Goal: Navigation & Orientation: Find specific page/section

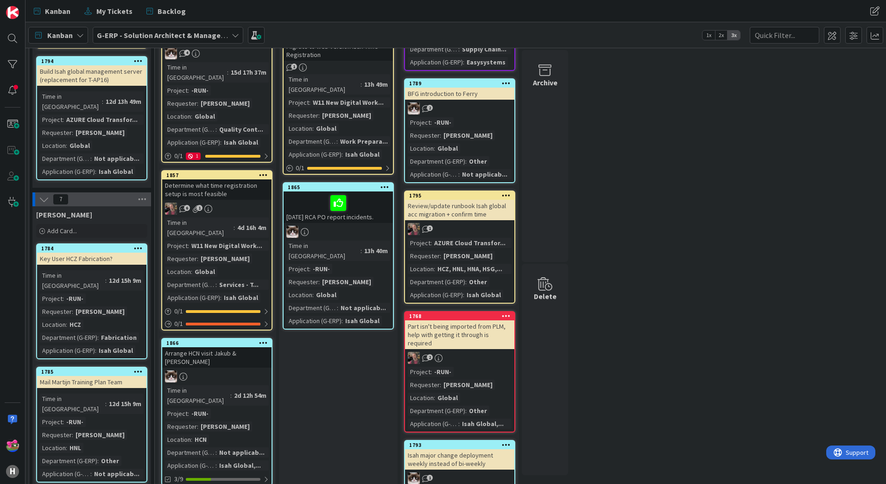
scroll to position [371, 0]
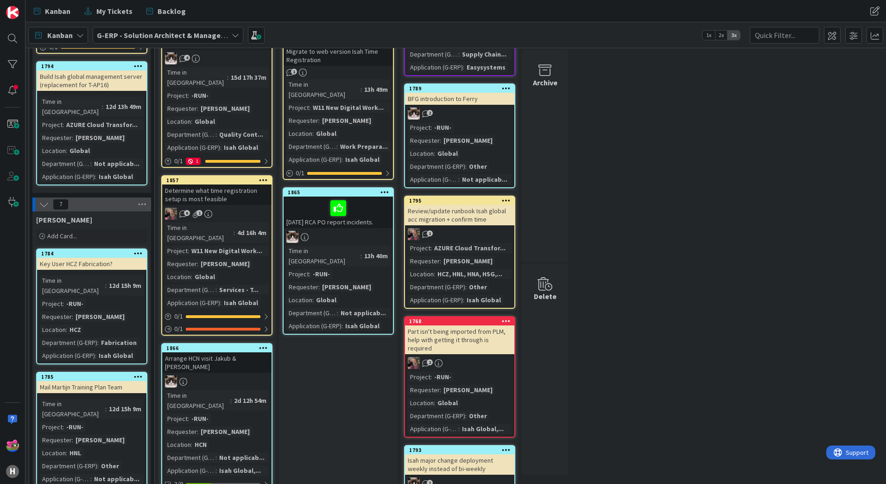
click at [373, 198] on div at bounding box center [338, 207] width 104 height 19
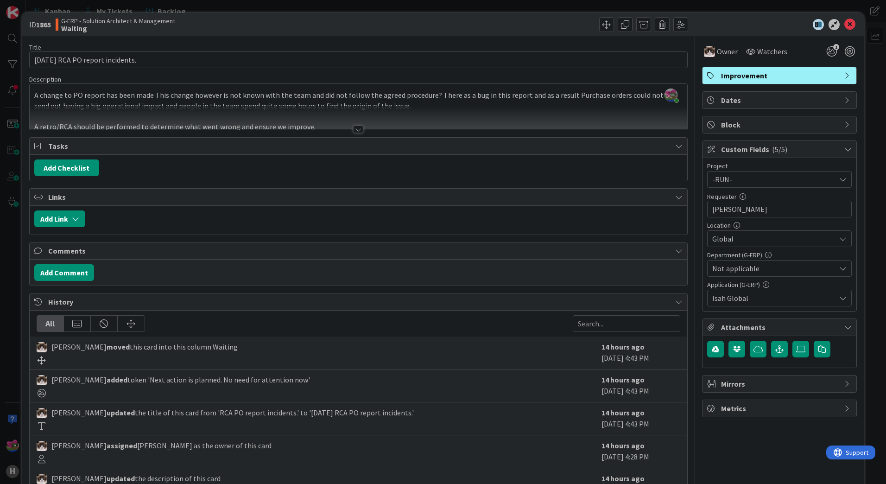
click at [357, 127] on div at bounding box center [358, 129] width 10 height 7
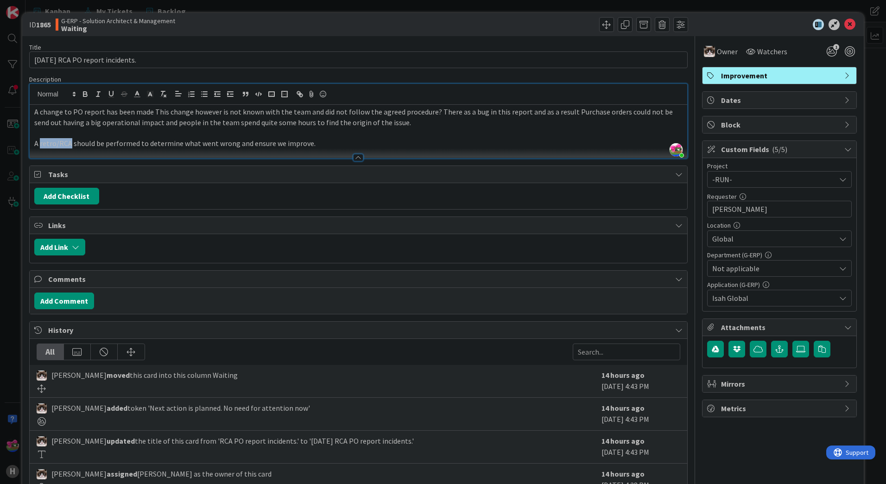
drag, startPoint x: 40, startPoint y: 144, endPoint x: 70, endPoint y: 143, distance: 29.7
click at [70, 143] on p "A retro/RCA should be performed to determine what went wrong and ensure we impr…" at bounding box center [358, 143] width 648 height 11
copy p "retro/RCA"
drag, startPoint x: 841, startPoint y: 24, endPoint x: 208, endPoint y: 43, distance: 633.1
click at [844, 24] on icon at bounding box center [849, 24] width 11 height 11
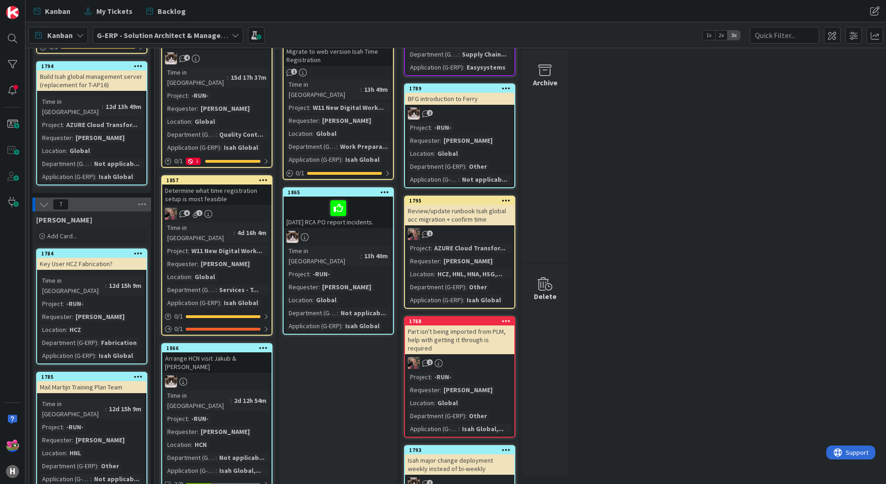
click at [179, 35] on b "G-ERP - Solution Architect & Management" at bounding box center [168, 35] width 142 height 9
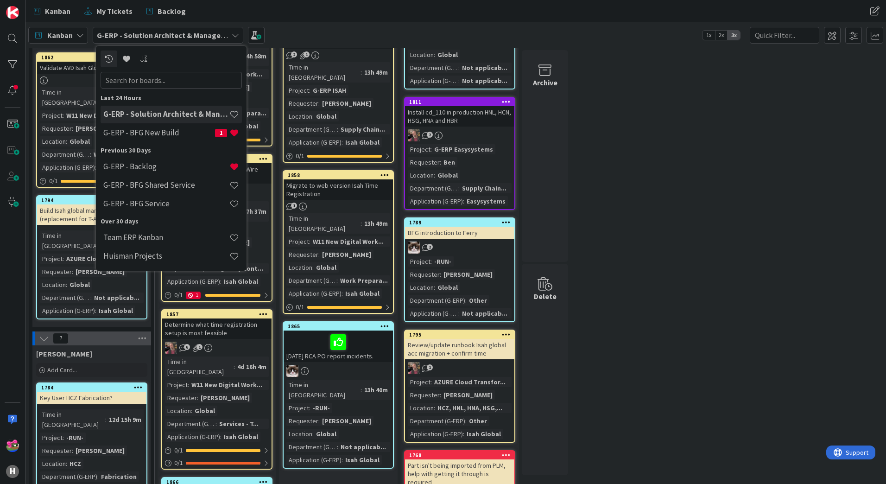
scroll to position [232, 0]
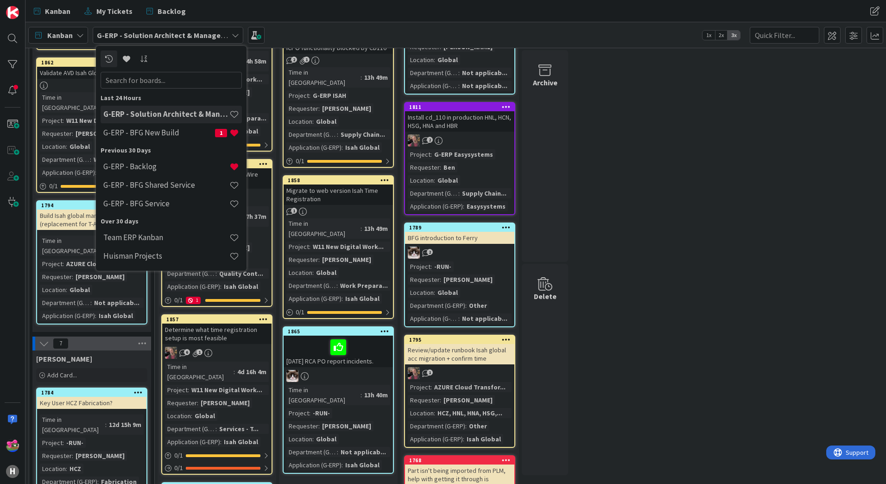
click at [310, 16] on div "Kanban My Tickets Backlog" at bounding box center [276, 11] width 496 height 17
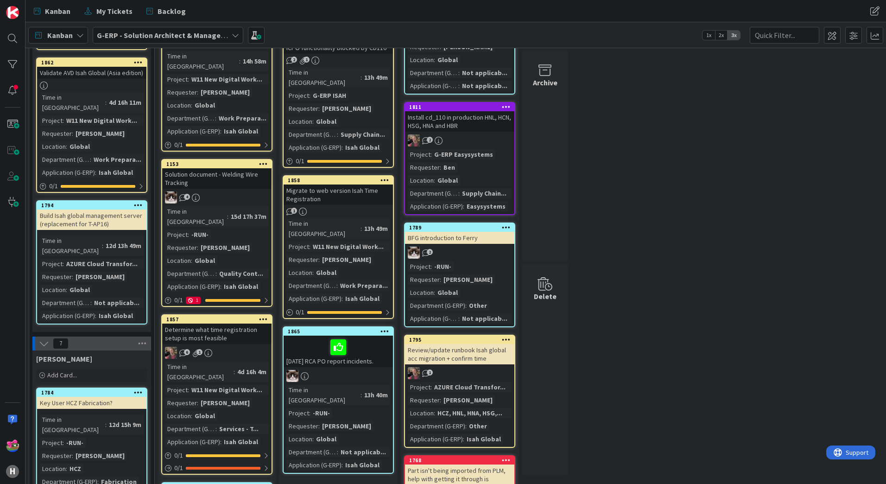
click at [94, 209] on div "Build Isah global management server (replacement for T-AP16)" at bounding box center [91, 219] width 109 height 20
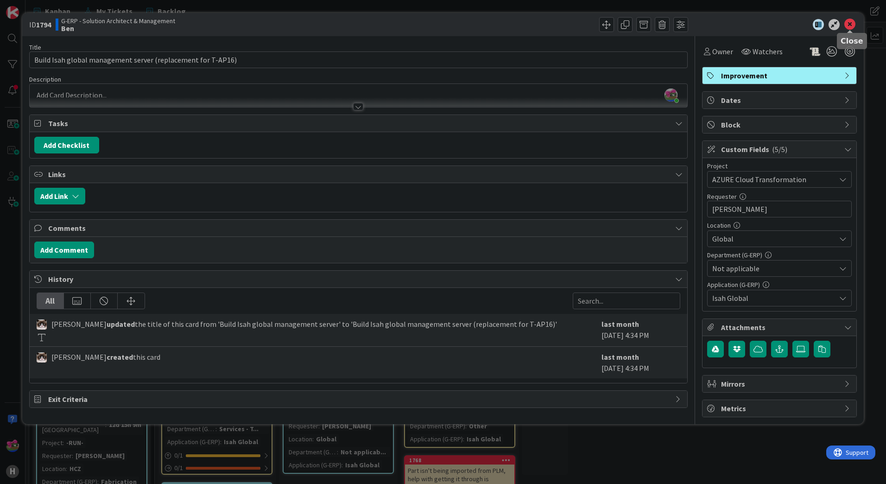
click at [852, 22] on icon at bounding box center [849, 24] width 11 height 11
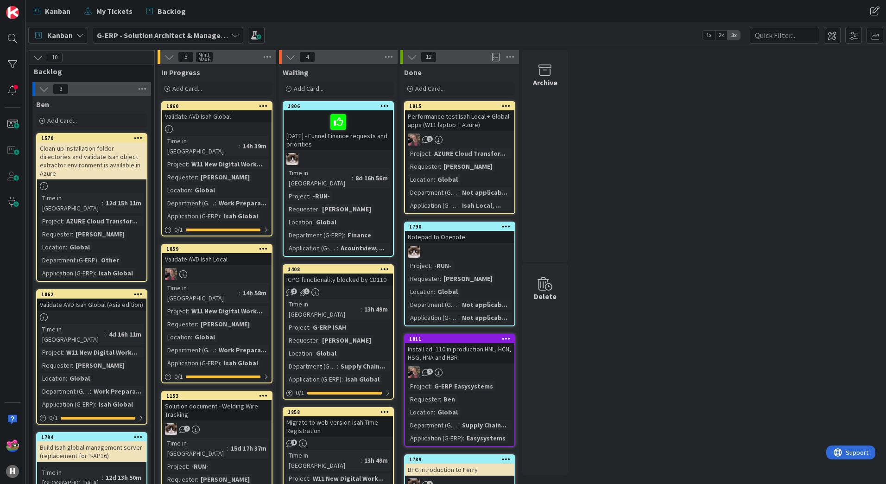
click at [157, 34] on b "G-ERP - Solution Architect & Management" at bounding box center [168, 35] width 142 height 9
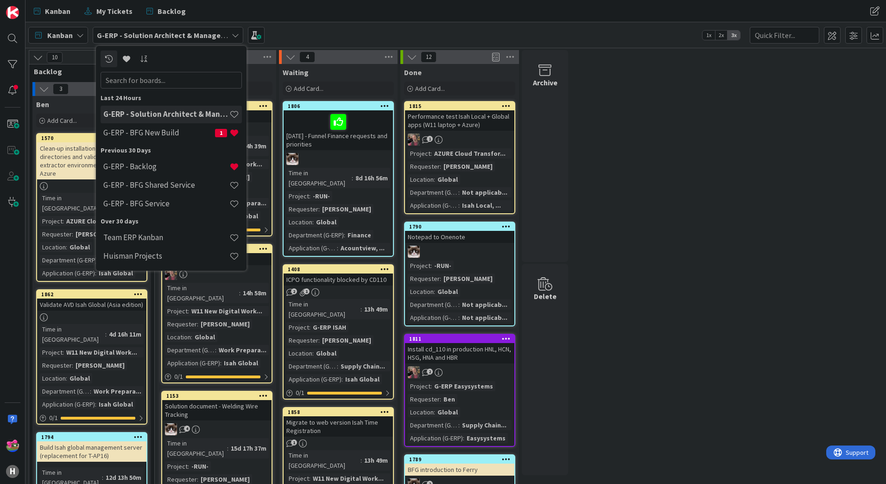
click at [333, 12] on div "Kanban My Tickets Backlog" at bounding box center [276, 11] width 496 height 17
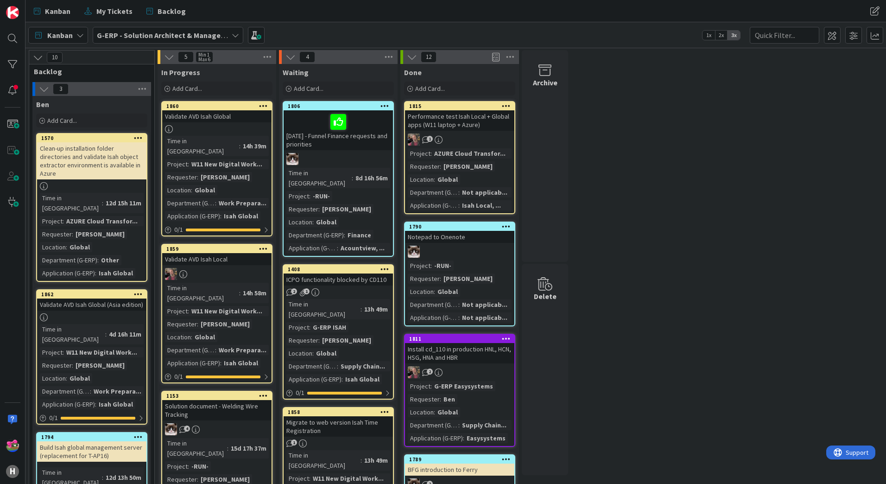
click at [171, 35] on b "G-ERP - Solution Architect & Management" at bounding box center [168, 35] width 142 height 9
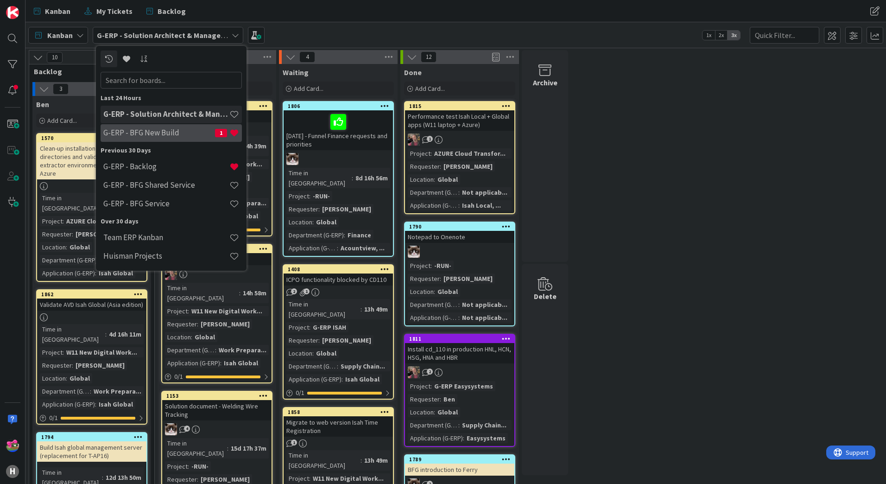
click at [161, 131] on h4 "G-ERP - BFG New Build" at bounding box center [159, 132] width 112 height 9
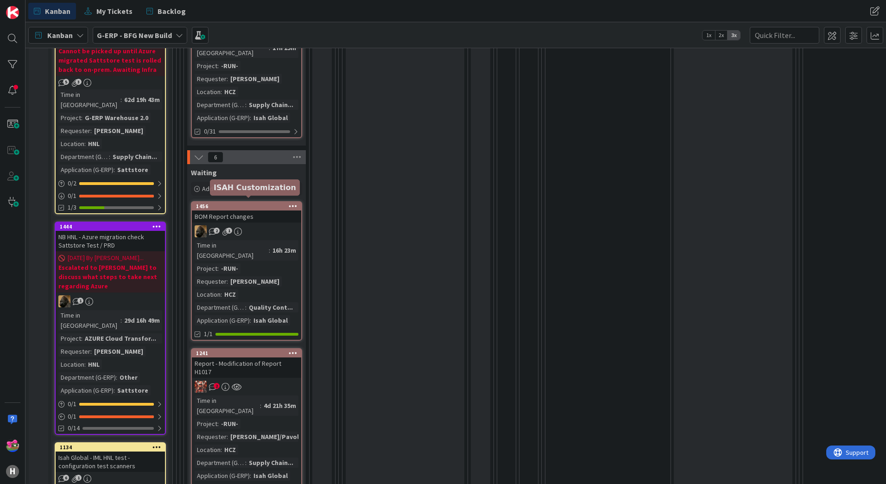
scroll to position [602, 0]
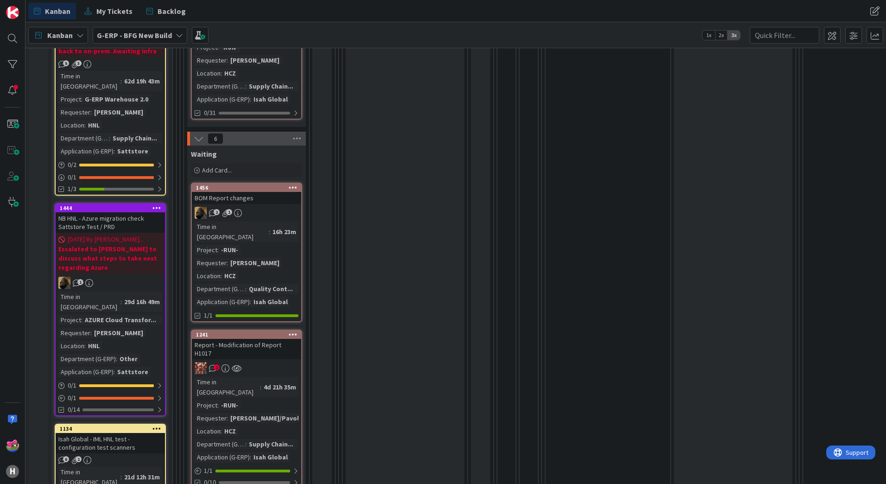
click at [289, 221] on div "Time in Column : 16h 23m Project : -RUN- Requester : Tomas Hermann Location : H…" at bounding box center [247, 263] width 104 height 85
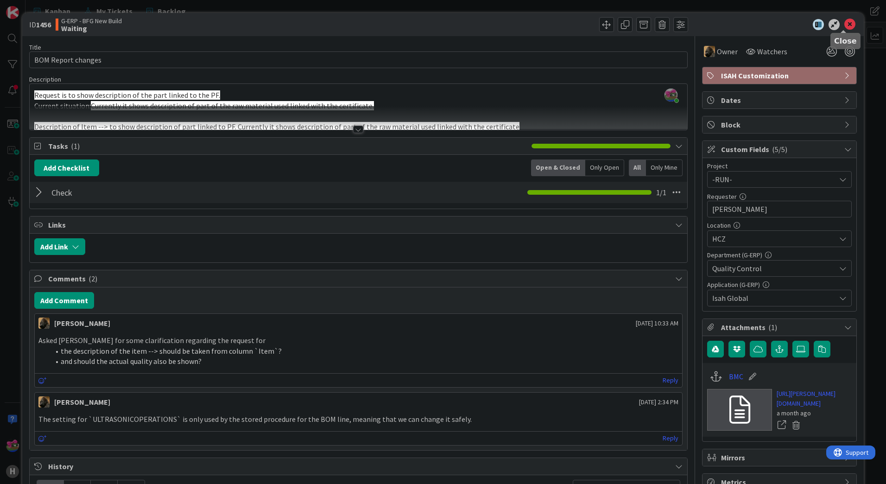
click at [844, 25] on icon at bounding box center [849, 24] width 11 height 11
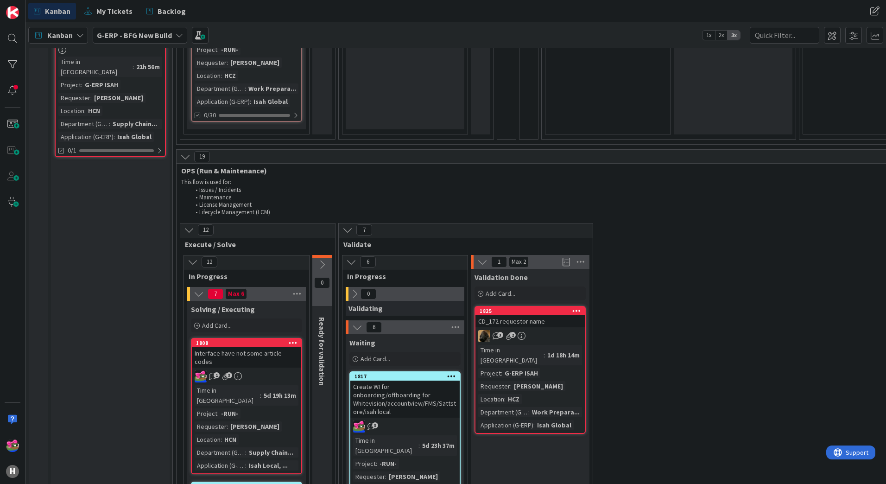
scroll to position [1807, 0]
